Goal: Task Accomplishment & Management: Manage account settings

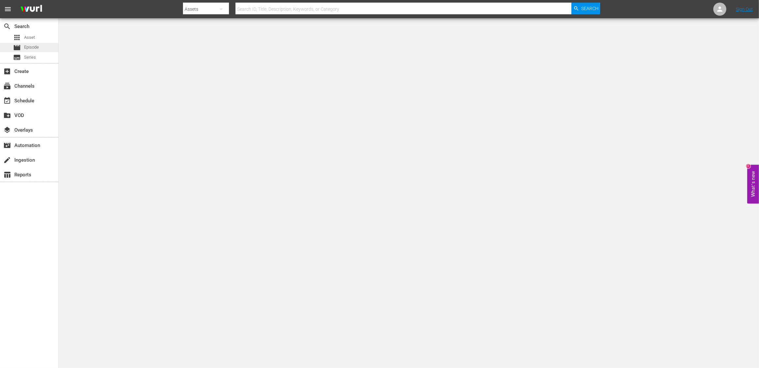
click at [38, 48] on span "Episode" at bounding box center [31, 47] width 15 height 7
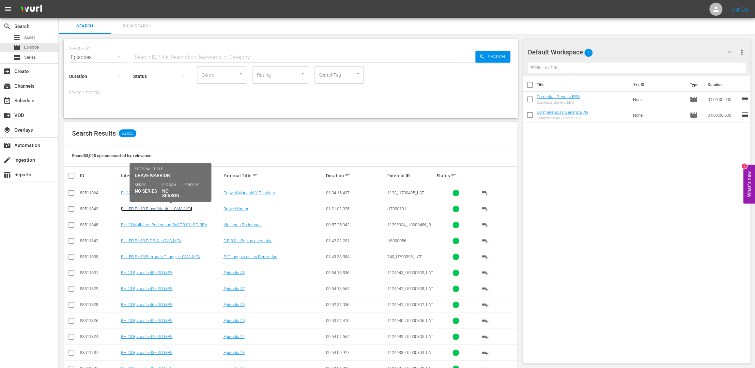
click at [158, 209] on link "FILLER PH13 Brave Warrior - CMA MEX" at bounding box center [156, 208] width 71 height 5
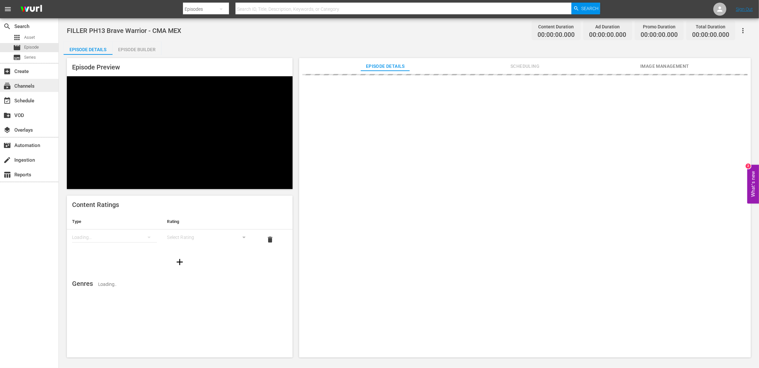
click at [31, 86] on div "subscriptions Channels" at bounding box center [18, 85] width 37 height 6
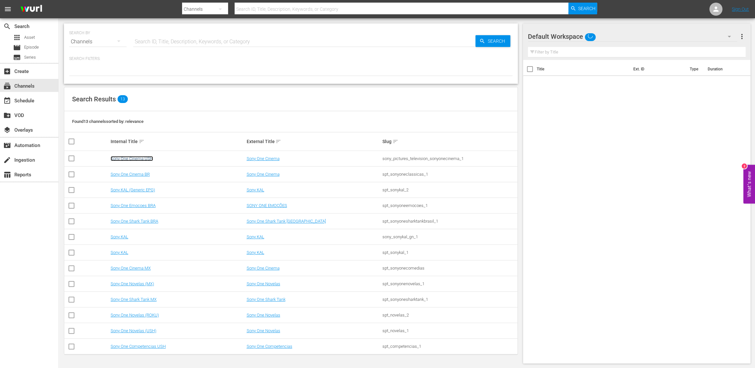
click at [134, 158] on link "Sony One Cinema USH" at bounding box center [132, 158] width 42 height 5
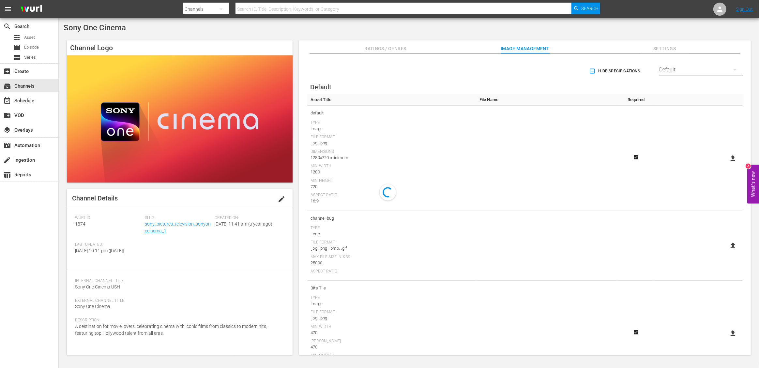
click at [668, 45] on span "Settings" at bounding box center [664, 49] width 49 height 8
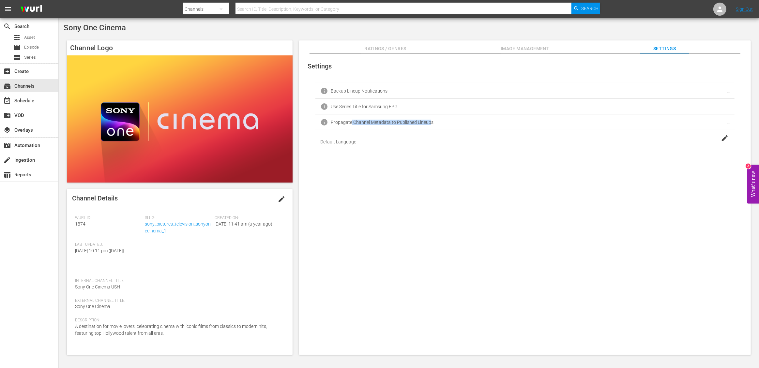
drag, startPoint x: 351, startPoint y: 122, endPoint x: 431, endPoint y: 127, distance: 81.0
click at [430, 123] on div "Propagate Channel Metadata to Published Lineups" at bounding box center [382, 122] width 103 height 5
click at [444, 203] on div "Settings info Backup Lineup Notifications info Use Series Title for Samsung EPG…" at bounding box center [525, 205] width 452 height 302
drag, startPoint x: 346, startPoint y: 106, endPoint x: 405, endPoint y: 153, distance: 75.9
click at [394, 106] on div "Use Series Title for Samsung EPG" at bounding box center [364, 106] width 67 height 5
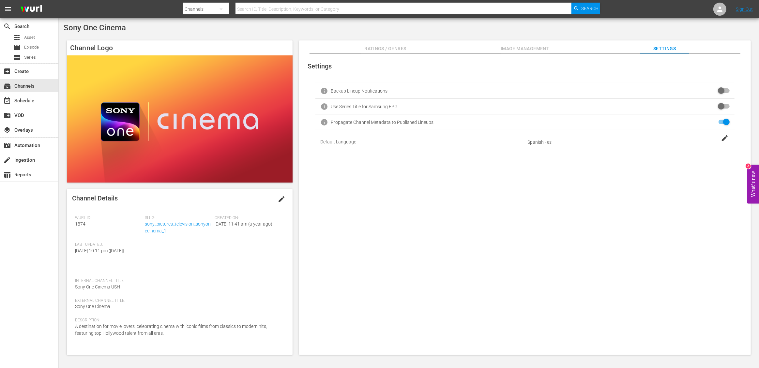
click at [421, 193] on div "Settings info Backup Lineup Notifications info Use Series Title for Samsung EPG…" at bounding box center [525, 205] width 452 height 302
click at [395, 50] on span "Ratings / Genres" at bounding box center [385, 49] width 49 height 8
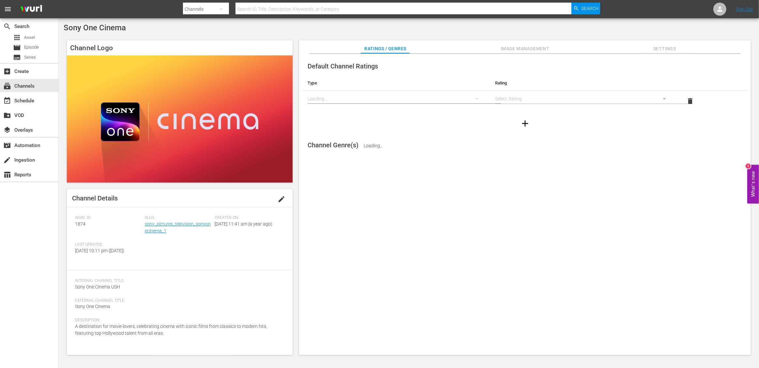
click at [517, 48] on span "Image Management" at bounding box center [525, 49] width 49 height 8
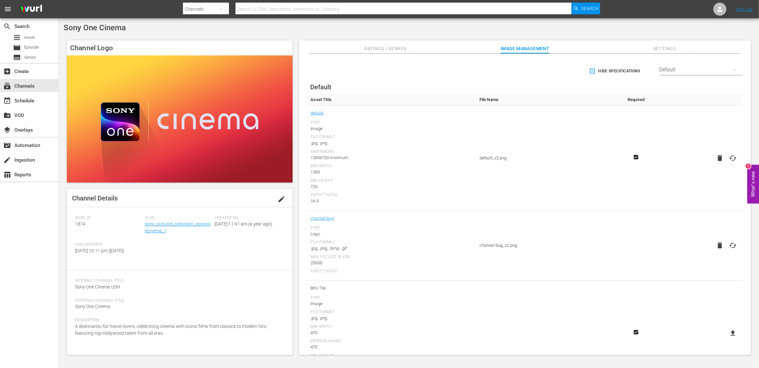
click at [447, 203] on div "16:9" at bounding box center [391, 201] width 162 height 7
